Goal: Task Accomplishment & Management: Manage account settings

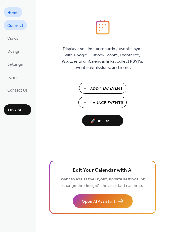
click at [19, 26] on span "Connect" at bounding box center [15, 26] width 16 height 6
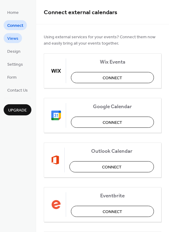
click at [15, 41] on span "Views" at bounding box center [12, 39] width 11 height 6
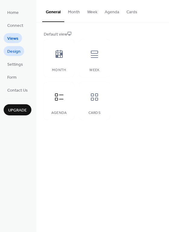
click at [12, 52] on span "Design" at bounding box center [13, 51] width 13 height 6
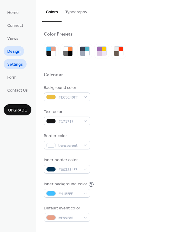
click at [14, 67] on span "Settings" at bounding box center [15, 64] width 16 height 6
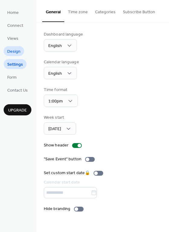
click at [12, 52] on span "Design" at bounding box center [13, 51] width 13 height 6
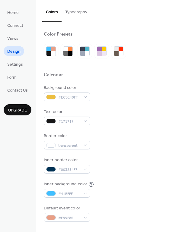
click at [73, 11] on button "Typography" at bounding box center [75, 10] width 29 height 21
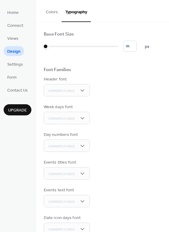
click at [52, 8] on button "Colors" at bounding box center [51, 10] width 19 height 21
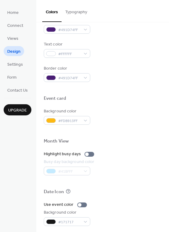
scroll to position [241, 0]
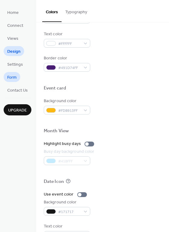
click at [13, 77] on span "Form" at bounding box center [11, 77] width 9 height 6
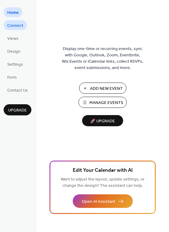
click at [20, 25] on span "Connect" at bounding box center [15, 26] width 16 height 6
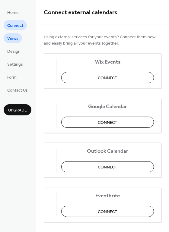
click at [10, 36] on span "Views" at bounding box center [12, 39] width 11 height 6
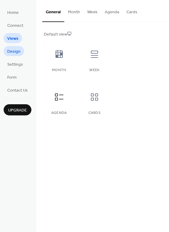
click at [13, 51] on span "Design" at bounding box center [13, 51] width 13 height 6
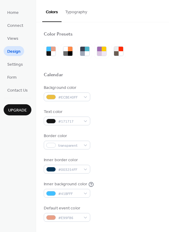
click at [8, 39] on span "Views" at bounding box center [12, 39] width 11 height 6
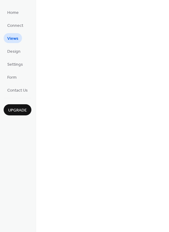
click at [11, 37] on span "Views" at bounding box center [12, 39] width 11 height 6
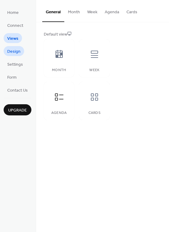
click at [12, 55] on span "Design" at bounding box center [13, 51] width 13 height 6
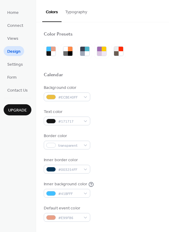
click at [15, 62] on span "Settings" at bounding box center [15, 64] width 16 height 6
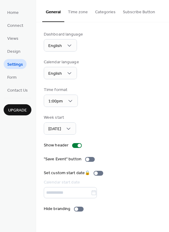
click at [15, 63] on span "Settings" at bounding box center [15, 64] width 16 height 6
click at [17, 93] on span "Contact Us" at bounding box center [17, 90] width 20 height 6
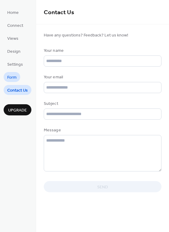
click at [14, 78] on span "Form" at bounding box center [11, 77] width 9 height 6
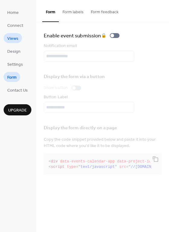
click at [11, 36] on span "Views" at bounding box center [12, 39] width 11 height 6
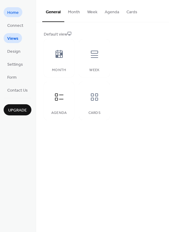
click at [10, 13] on span "Home" at bounding box center [12, 13] width 11 height 6
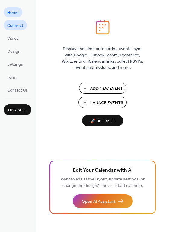
click at [11, 23] on span "Connect" at bounding box center [15, 26] width 16 height 6
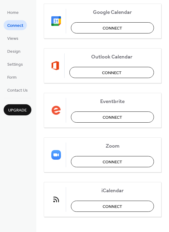
scroll to position [97, 0]
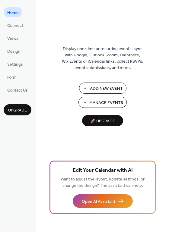
click at [100, 105] on span "Manage Events" at bounding box center [106, 103] width 34 height 6
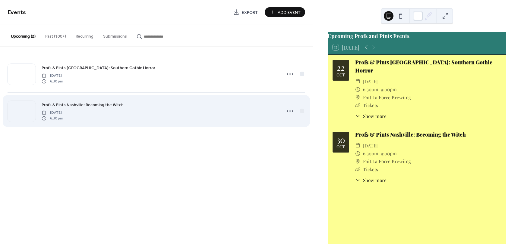
click at [63, 118] on span "6:30 pm" at bounding box center [52, 118] width 21 height 5
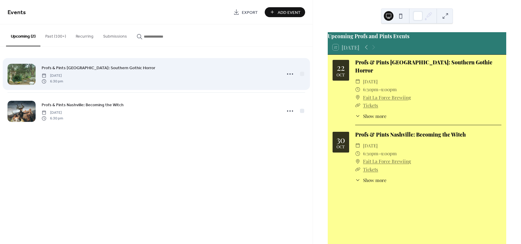
click at [120, 68] on span "Profs & Pints Nashville: Southern Gothic Horror" at bounding box center [99, 68] width 114 height 6
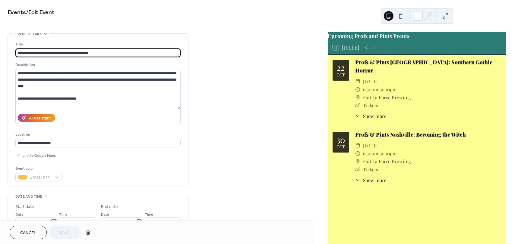
click at [21, 233] on span "Cancel" at bounding box center [28, 233] width 16 height 6
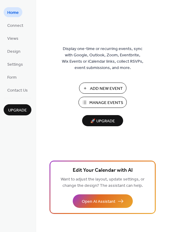
click at [112, 104] on span "Manage Events" at bounding box center [106, 103] width 34 height 6
click at [14, 27] on span "Connect" at bounding box center [15, 26] width 16 height 6
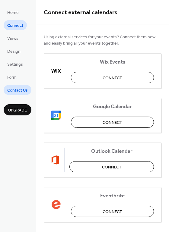
click at [21, 87] on span "Contact Us" at bounding box center [17, 90] width 20 height 6
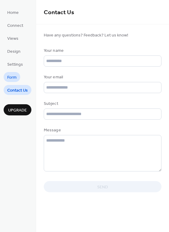
click at [12, 79] on span "Form" at bounding box center [11, 77] width 9 height 6
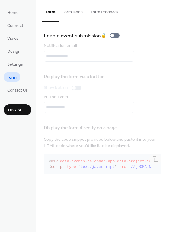
click at [16, 72] on ul "Home Connect Views Design Settings Form Contact Us" at bounding box center [18, 51] width 28 height 88
click at [20, 61] on span "Settings" at bounding box center [15, 64] width 16 height 6
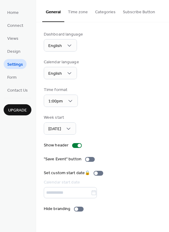
click at [74, 13] on button "Time zone" at bounding box center [77, 10] width 27 height 21
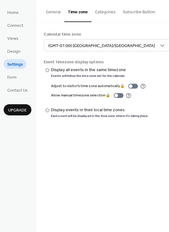
click at [95, 16] on button "Categories" at bounding box center [105, 10] width 28 height 21
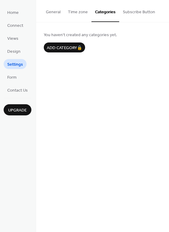
click at [139, 17] on button "Subscribe Button" at bounding box center [138, 10] width 39 height 21
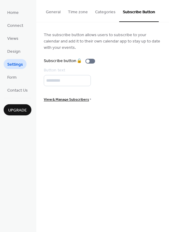
click at [52, 14] on button "General" at bounding box center [53, 10] width 22 height 21
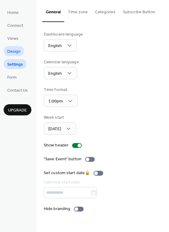
click at [15, 54] on span "Design" at bounding box center [13, 51] width 13 height 6
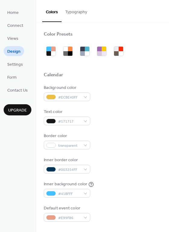
click at [14, 43] on ul "Home Connect Views Design Settings Form Contact Us" at bounding box center [18, 51] width 28 height 88
click at [15, 40] on span "Views" at bounding box center [12, 39] width 11 height 6
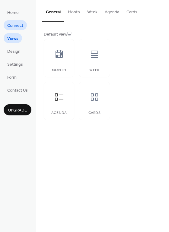
click at [11, 25] on span "Connect" at bounding box center [15, 26] width 16 height 6
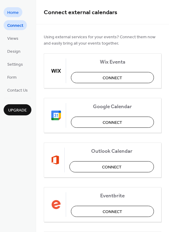
click at [14, 14] on span "Home" at bounding box center [12, 13] width 11 height 6
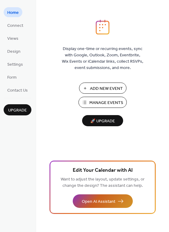
click at [118, 203] on button "Open AI Assistant" at bounding box center [103, 201] width 60 height 14
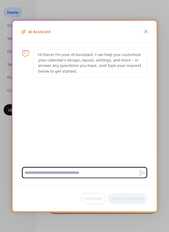
click at [57, 172] on textarea at bounding box center [80, 172] width 116 height 11
type textarea "**********"
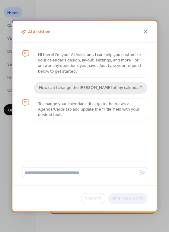
click at [145, 32] on icon at bounding box center [145, 31] width 7 height 7
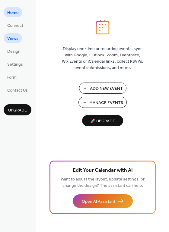
click at [19, 35] on link "Views" at bounding box center [13, 38] width 18 height 10
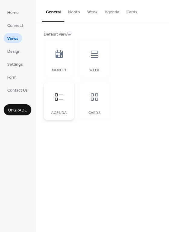
click at [56, 109] on div "Agenda" at bounding box center [59, 101] width 30 height 38
click at [58, 102] on div at bounding box center [59, 97] width 18 height 18
click at [61, 97] on icon at bounding box center [59, 97] width 10 height 10
click at [57, 92] on icon at bounding box center [59, 97] width 10 height 10
click at [133, 11] on button "Cards" at bounding box center [132, 10] width 18 height 21
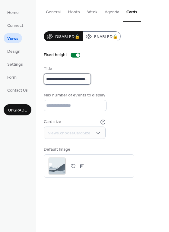
click at [78, 80] on input "**********" at bounding box center [67, 78] width 47 height 11
drag, startPoint x: 92, startPoint y: 80, endPoint x: 110, endPoint y: 82, distance: 17.8
click at [110, 82] on div "**********" at bounding box center [102, 75] width 117 height 19
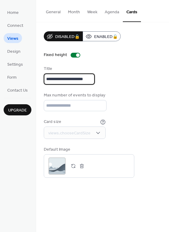
type input "**********"
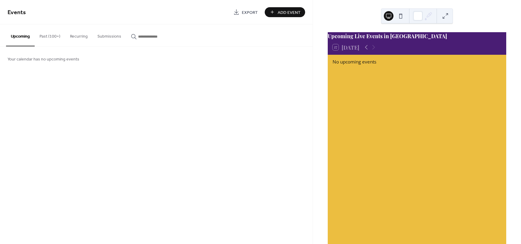
click at [359, 40] on div "Upcoming Live Events in Charlottesville" at bounding box center [416, 36] width 178 height 8
click at [391, 40] on div "Upcoming Live Events in Charlottesville" at bounding box center [416, 36] width 178 height 8
click at [428, 14] on icon at bounding box center [429, 14] width 2 height 2
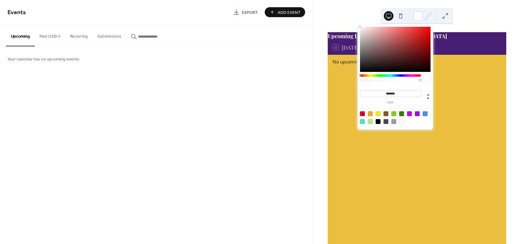
click at [429, 14] on icon at bounding box center [429, 14] width 2 height 2
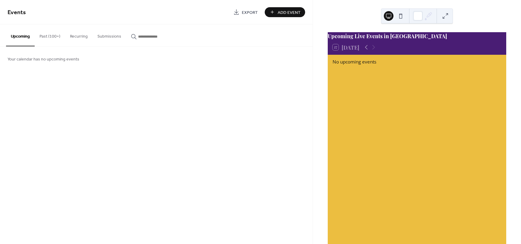
click at [350, 40] on div "Upcoming Live Events in Charlottesville" at bounding box center [416, 36] width 178 height 8
drag, startPoint x: 340, startPoint y: 41, endPoint x: 420, endPoint y: 42, distance: 79.8
click at [420, 40] on div "Upcoming Live Events in Charlottesville" at bounding box center [416, 36] width 178 height 8
click at [364, 92] on div "No upcoming events" at bounding box center [416, 165] width 178 height 221
click at [102, 36] on button "Submissions" at bounding box center [108, 34] width 33 height 21
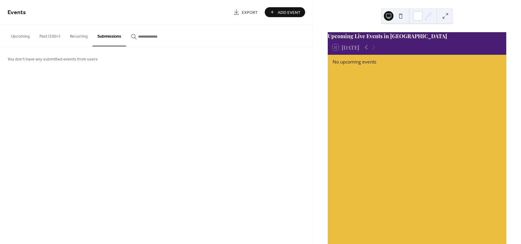
click at [77, 35] on button "Recurring" at bounding box center [78, 34] width 27 height 21
click at [48, 35] on button "Past (100+)" at bounding box center [50, 34] width 30 height 21
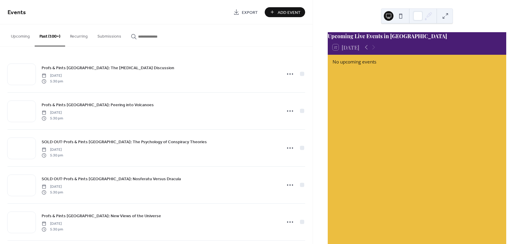
click at [21, 36] on button "Upcoming" at bounding box center [20, 34] width 29 height 21
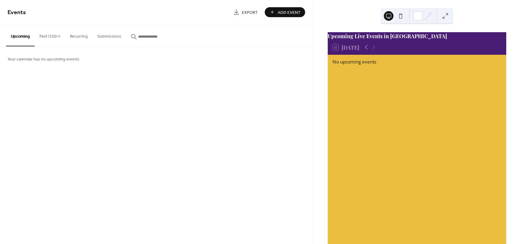
click at [52, 39] on button "Past (100+)" at bounding box center [50, 34] width 30 height 21
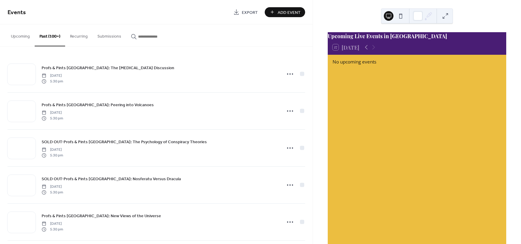
click at [25, 33] on button "Upcoming" at bounding box center [20, 34] width 29 height 21
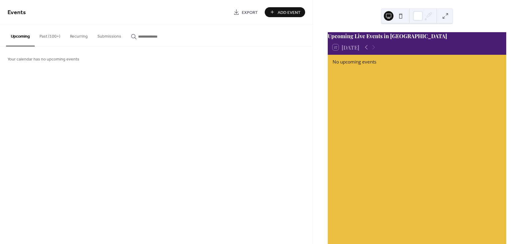
click at [443, 17] on button at bounding box center [445, 16] width 10 height 10
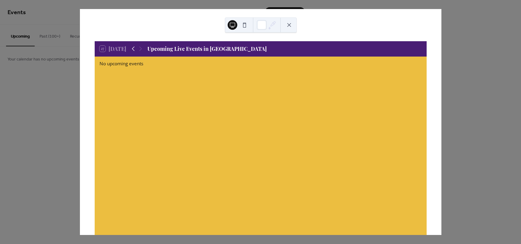
click at [134, 48] on icon at bounding box center [133, 48] width 7 height 7
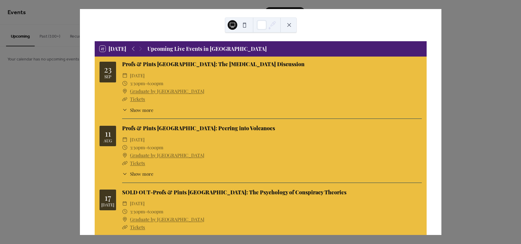
click at [141, 49] on div at bounding box center [137, 48] width 14 height 7
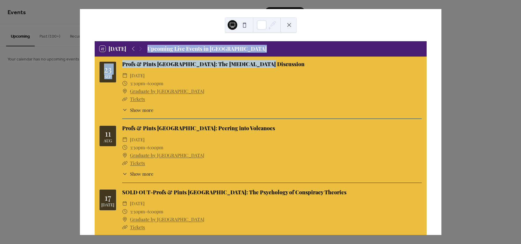
drag, startPoint x: 149, startPoint y: 50, endPoint x: 253, endPoint y: 58, distance: 103.6
click at [253, 58] on div "27 Today Upcoming Live Events in Charlottesville 23 Sep Profs & Pints Charlotte…" at bounding box center [260, 163] width 332 height 244
click at [266, 48] on div "27 Today Upcoming Live Events in Charlottesville" at bounding box center [261, 48] width 332 height 15
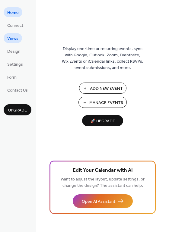
click at [12, 38] on span "Views" at bounding box center [12, 39] width 11 height 6
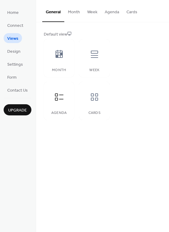
click at [134, 17] on button "Cards" at bounding box center [132, 10] width 18 height 21
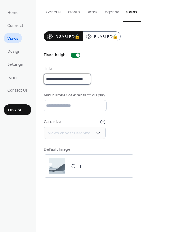
click at [91, 78] on input "**********" at bounding box center [67, 78] width 47 height 11
paste input "**********"
type input "**********"
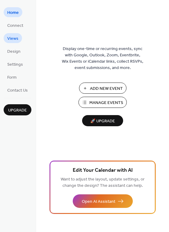
click at [13, 38] on span "Views" at bounding box center [12, 39] width 11 height 6
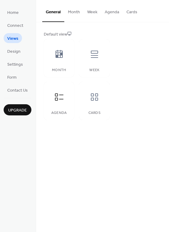
click at [129, 13] on button "Cards" at bounding box center [132, 10] width 18 height 21
